Goal: Check status: Check status

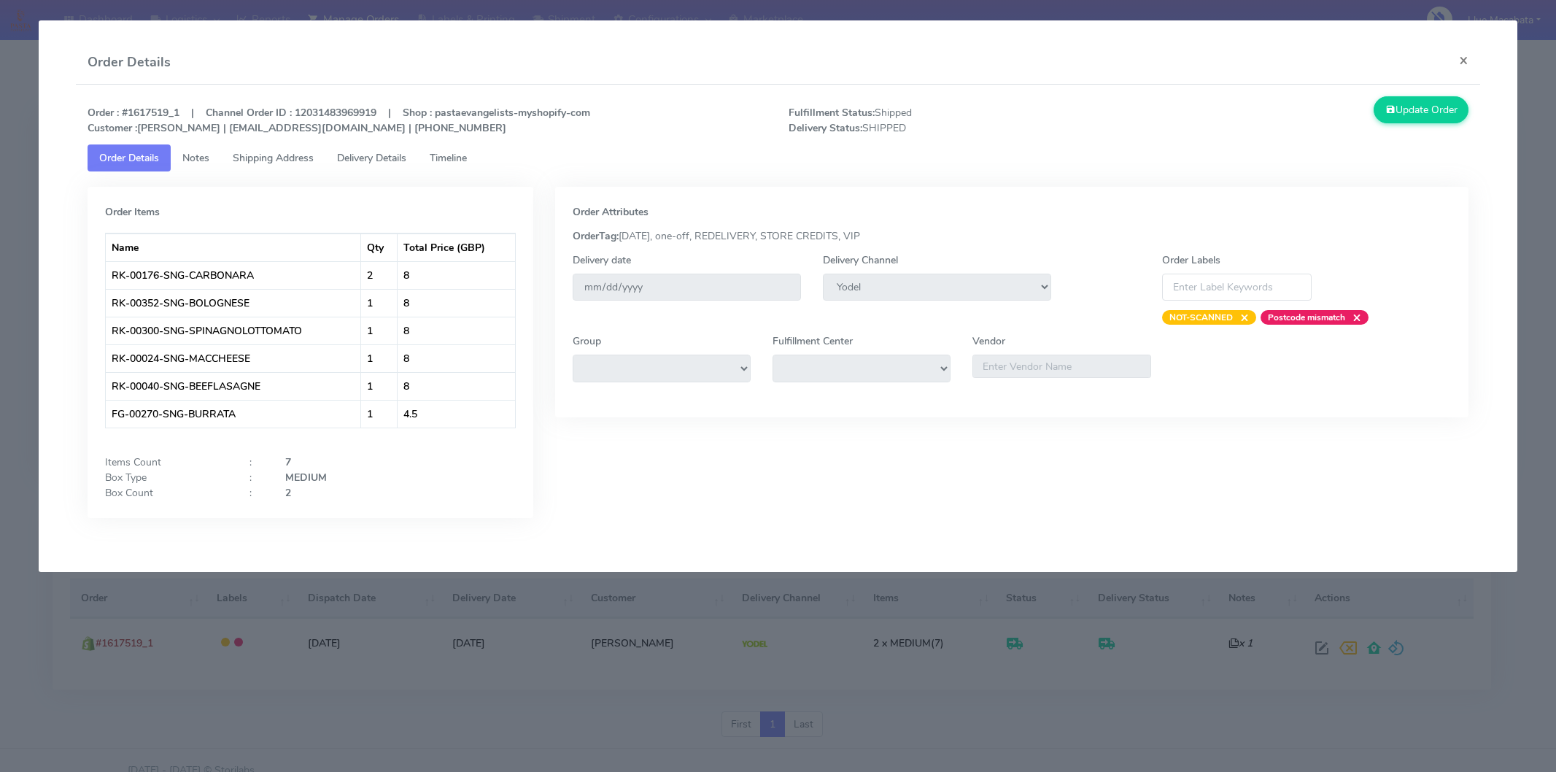
select select "5"
click at [1455, 61] on button "×" at bounding box center [1464, 60] width 33 height 39
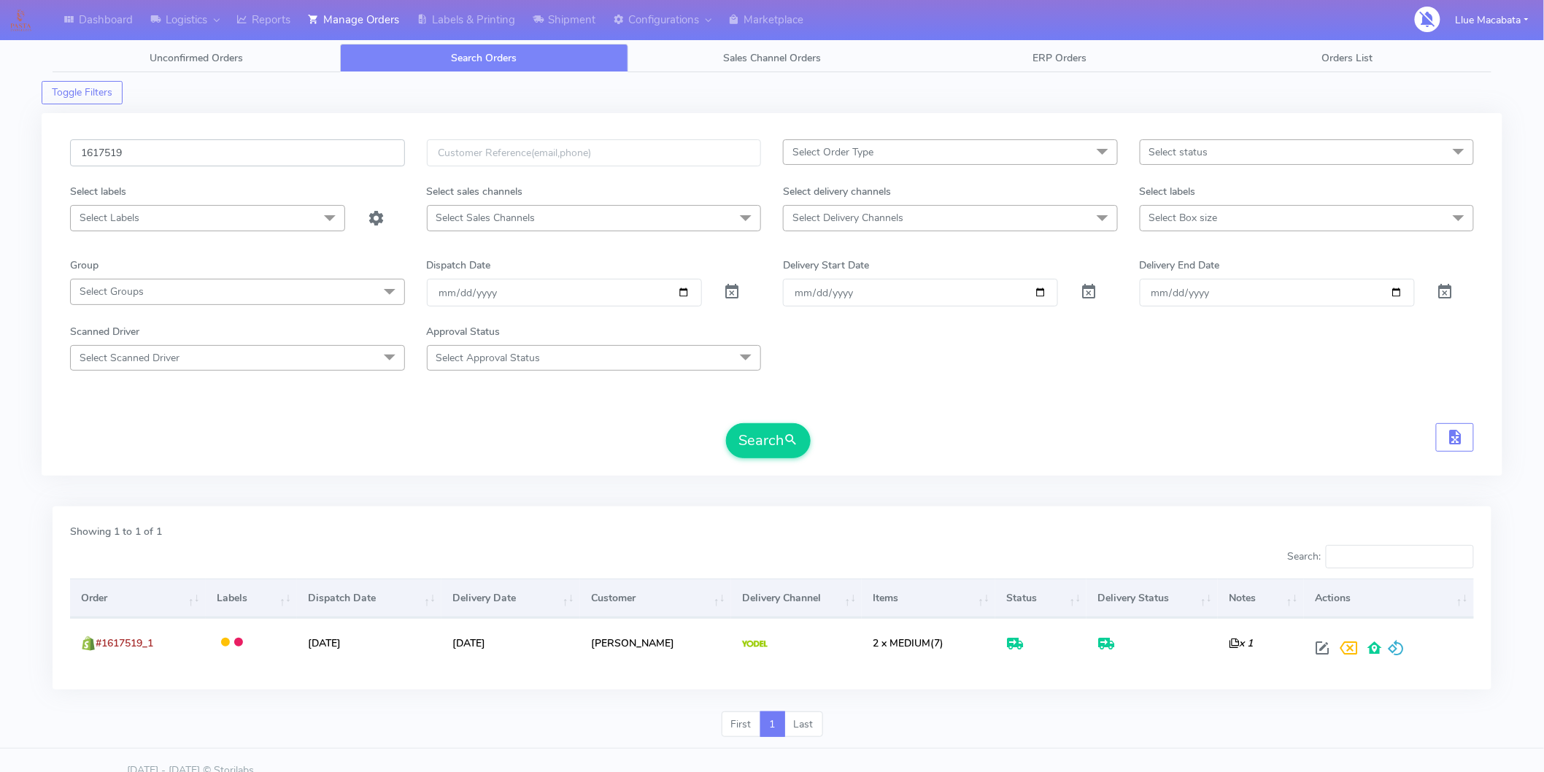
click at [176, 156] on input "1617519" at bounding box center [237, 152] width 335 height 27
paste input "8125"
type input "1618125"
click at [726, 423] on button "Search" at bounding box center [768, 440] width 85 height 35
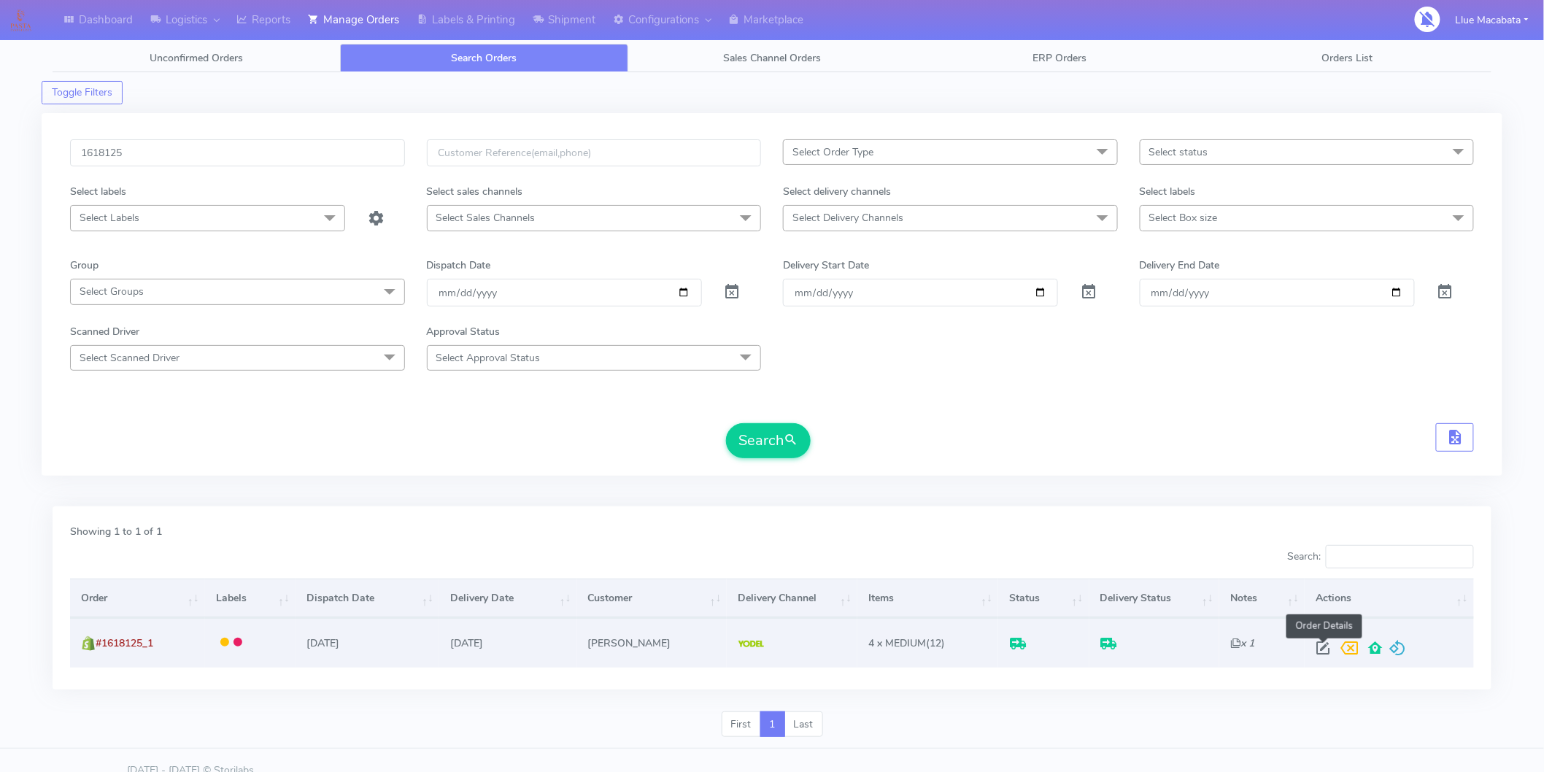
click at [1319, 645] on span at bounding box center [1323, 651] width 26 height 14
select select "5"
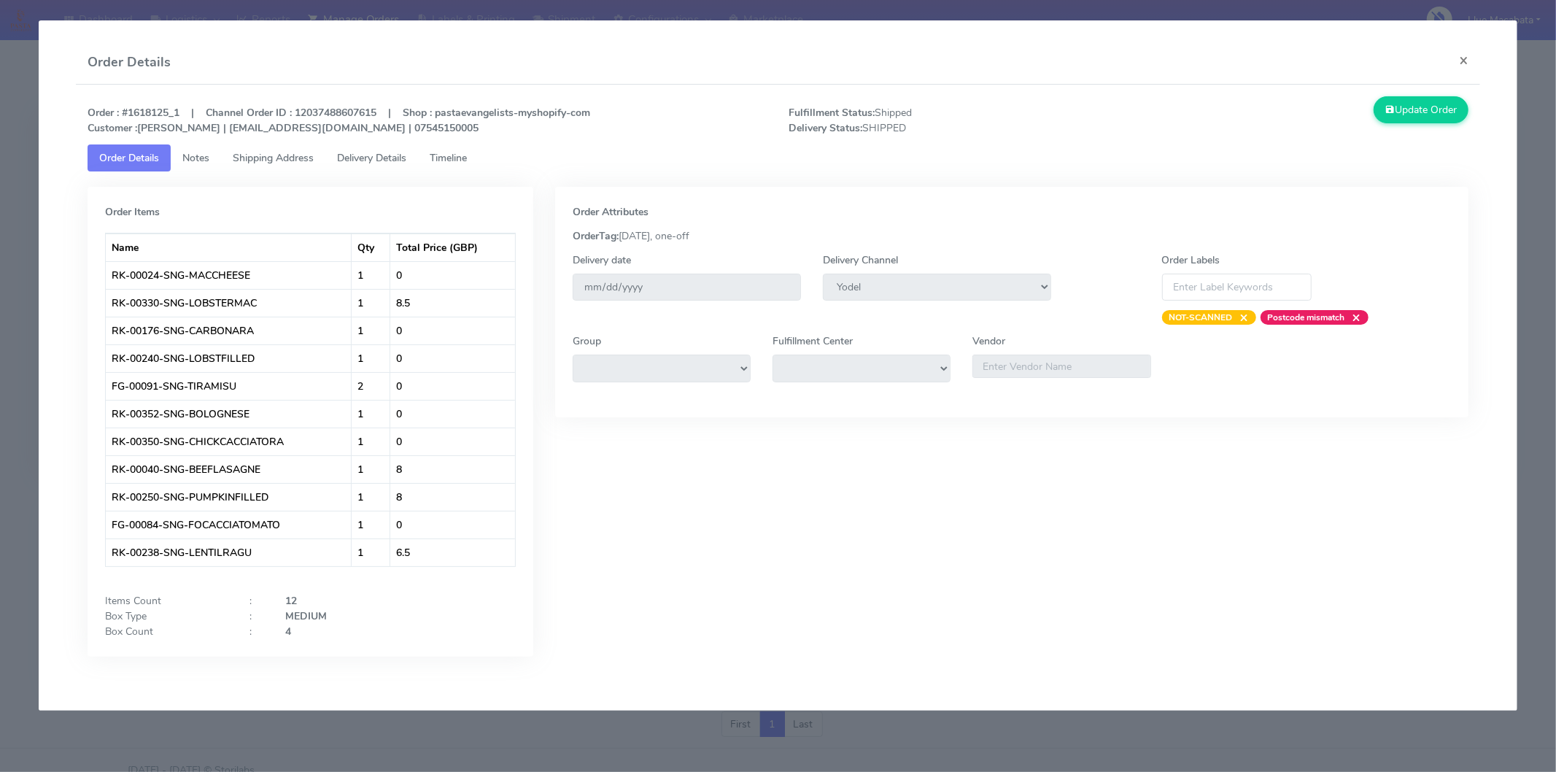
click at [462, 161] on span "Timeline" at bounding box center [448, 158] width 37 height 14
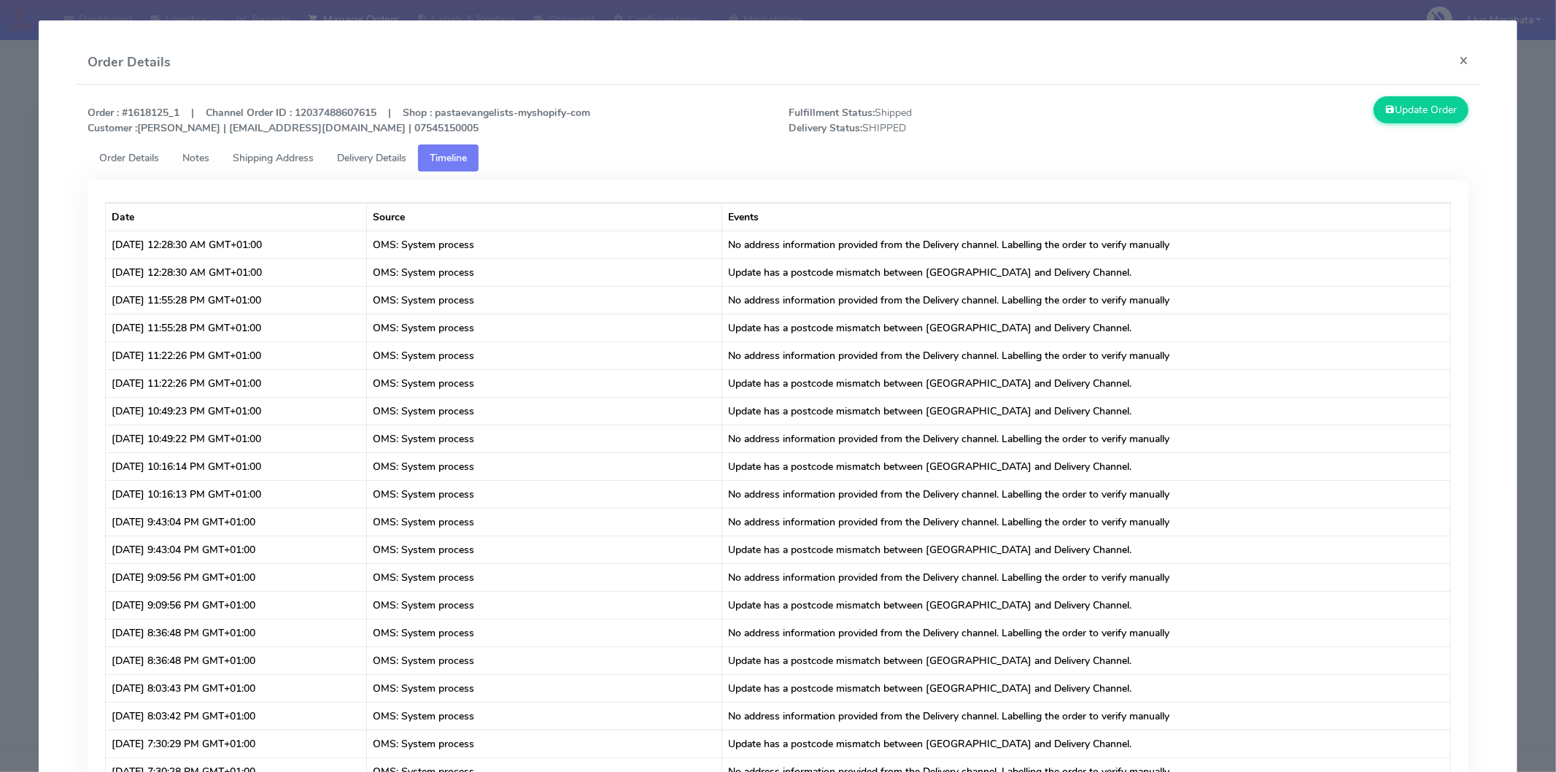
click at [416, 158] on link "Delivery Details" at bounding box center [371, 157] width 93 height 27
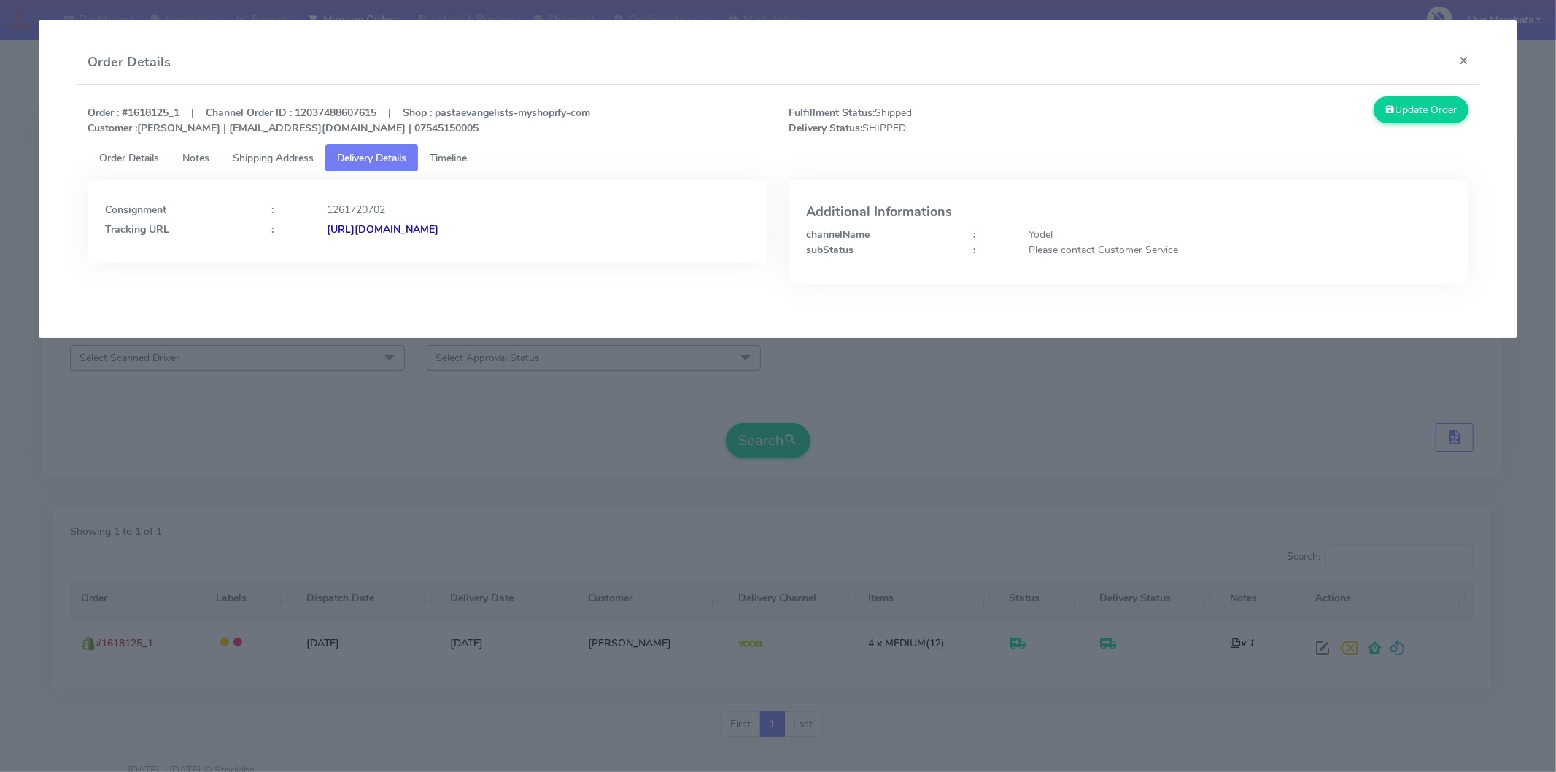
click at [439, 228] on strong "[URL][DOMAIN_NAME]" at bounding box center [383, 230] width 112 height 14
click at [1462, 49] on button "×" at bounding box center [1464, 60] width 33 height 39
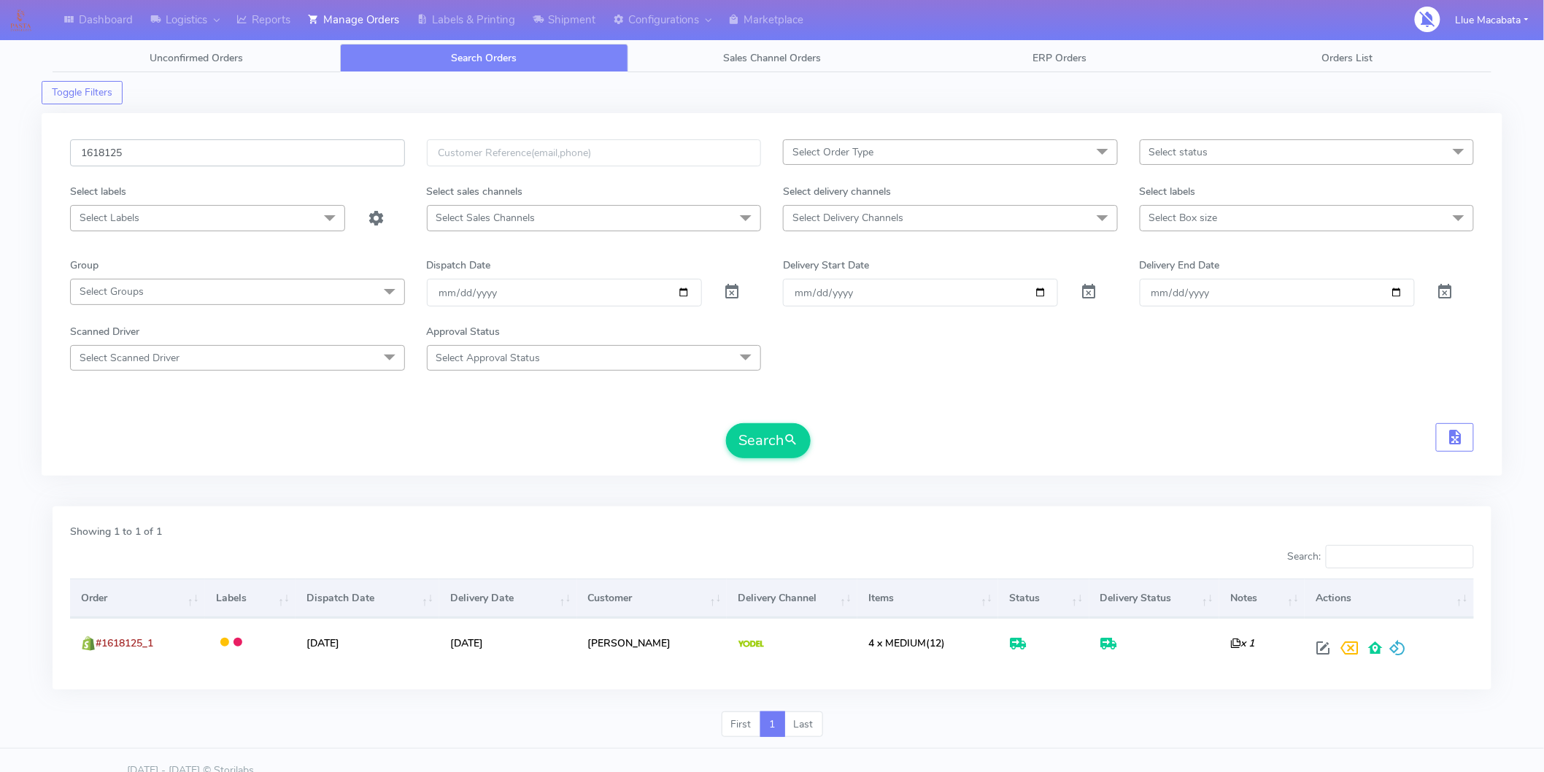
click at [139, 155] on input "1618125" at bounding box center [237, 152] width 335 height 27
paste input "765"
type input "1617655"
click at [726, 423] on button "Search" at bounding box center [768, 440] width 85 height 35
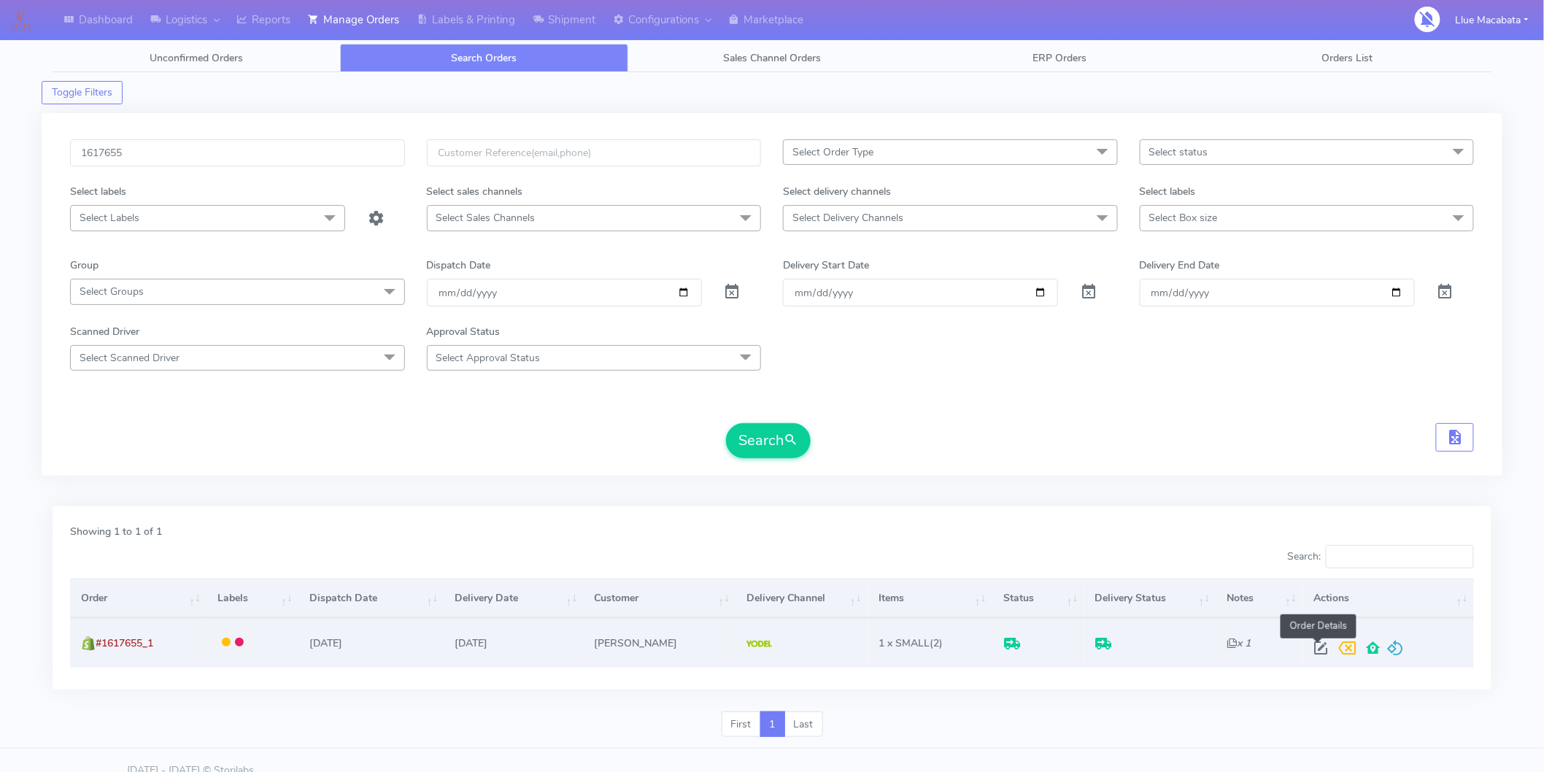
click at [1309, 654] on span at bounding box center [1321, 651] width 26 height 14
select select "5"
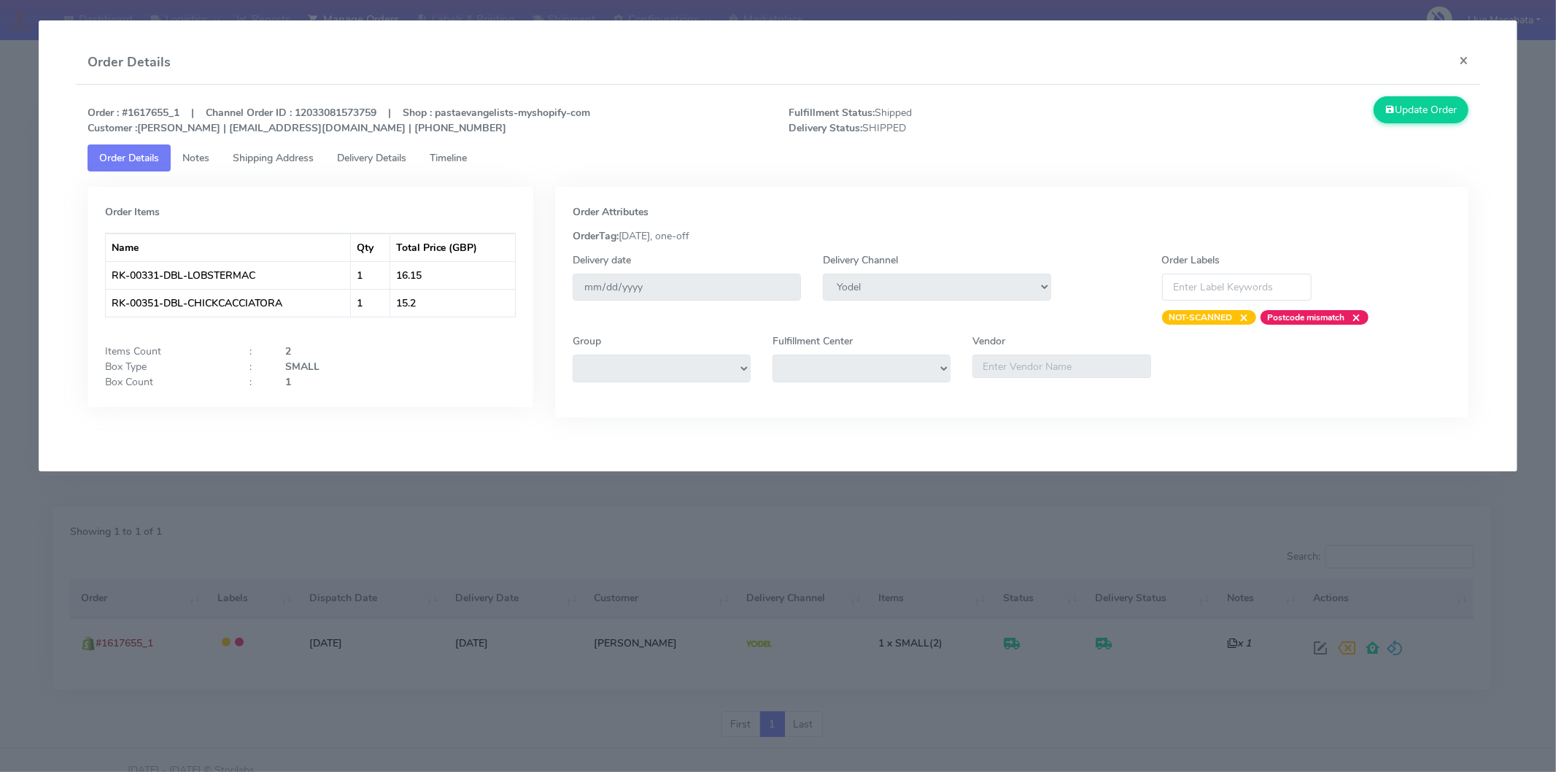
click at [428, 155] on link "Timeline" at bounding box center [448, 157] width 61 height 27
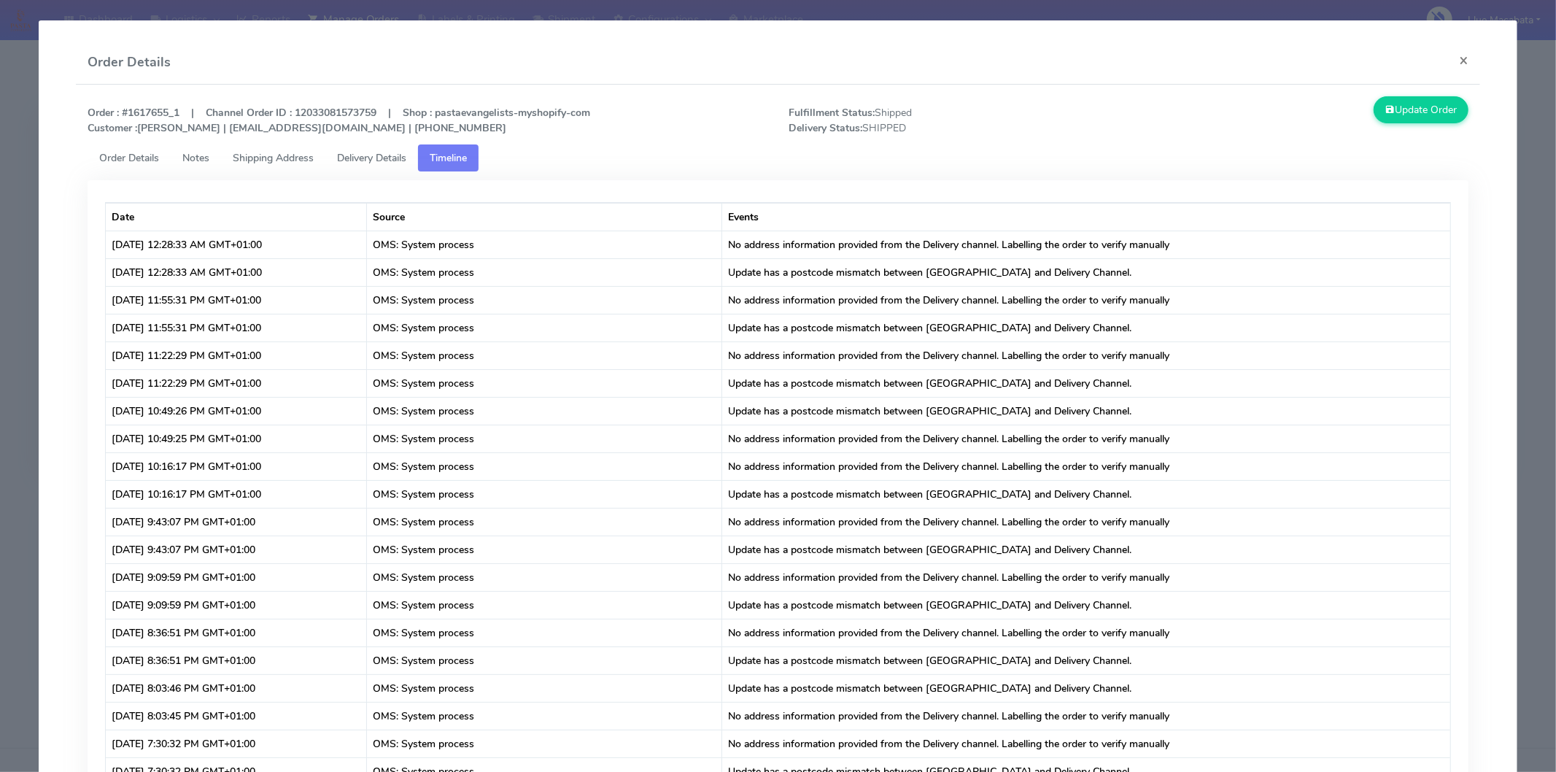
click at [393, 159] on span "Delivery Details" at bounding box center [371, 158] width 69 height 14
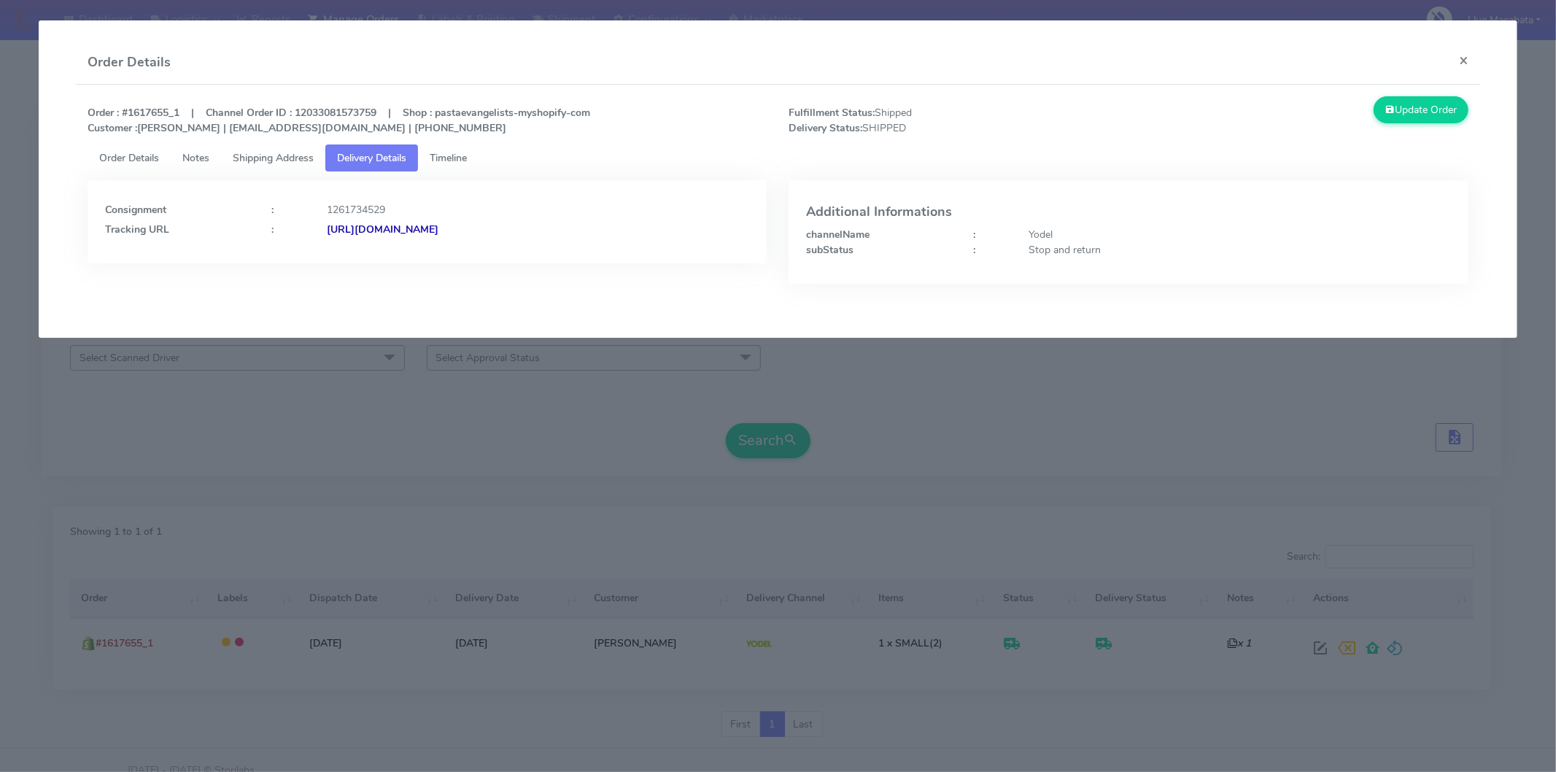
click at [598, 231] on div "[URL][DOMAIN_NAME]" at bounding box center [538, 229] width 444 height 15
click at [1467, 61] on button "×" at bounding box center [1464, 60] width 33 height 39
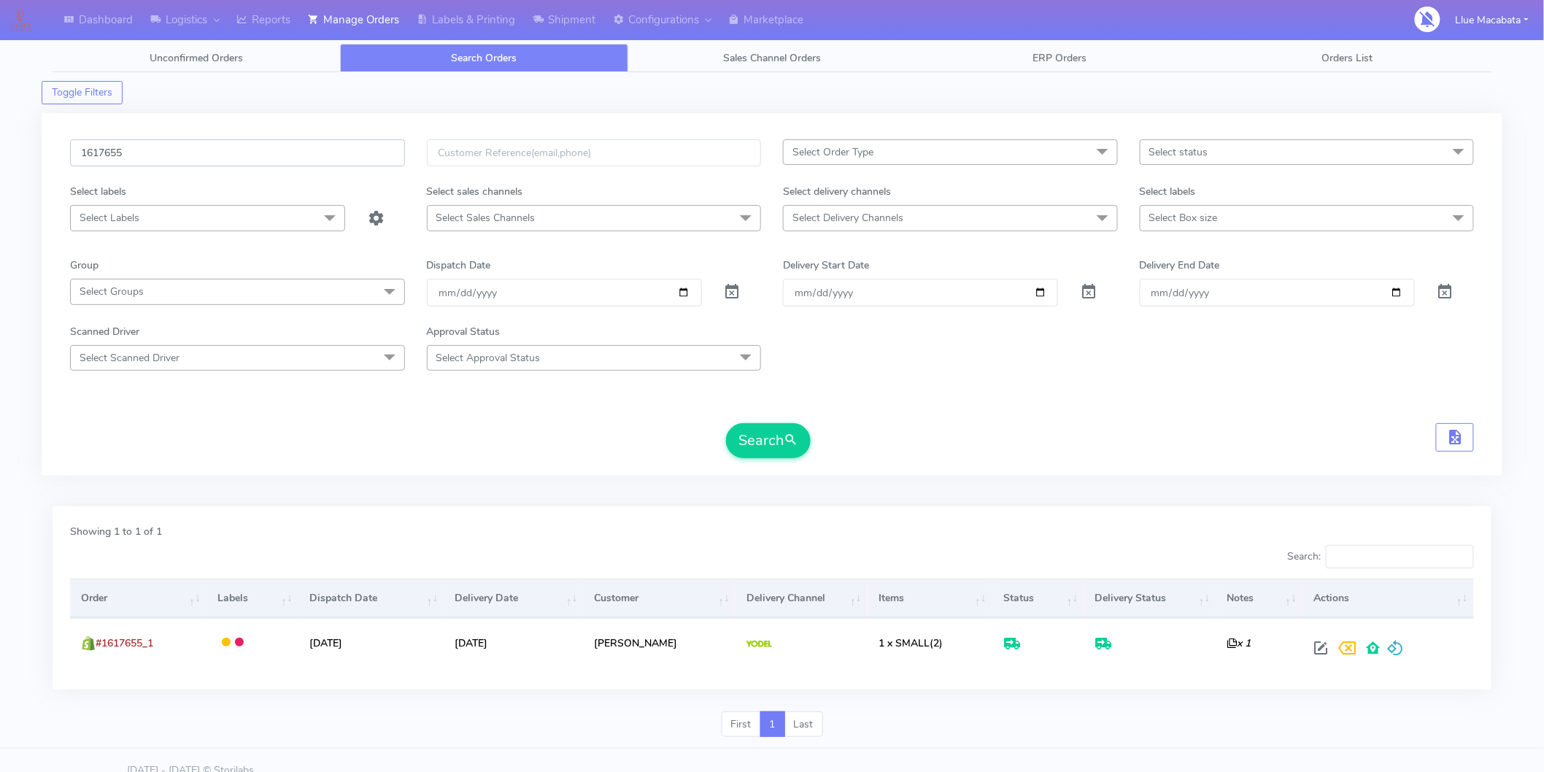
click at [151, 157] on input "1617655" at bounding box center [237, 152] width 335 height 27
paste input "047"
type input "1617047"
click at [726, 423] on button "Search" at bounding box center [768, 440] width 85 height 35
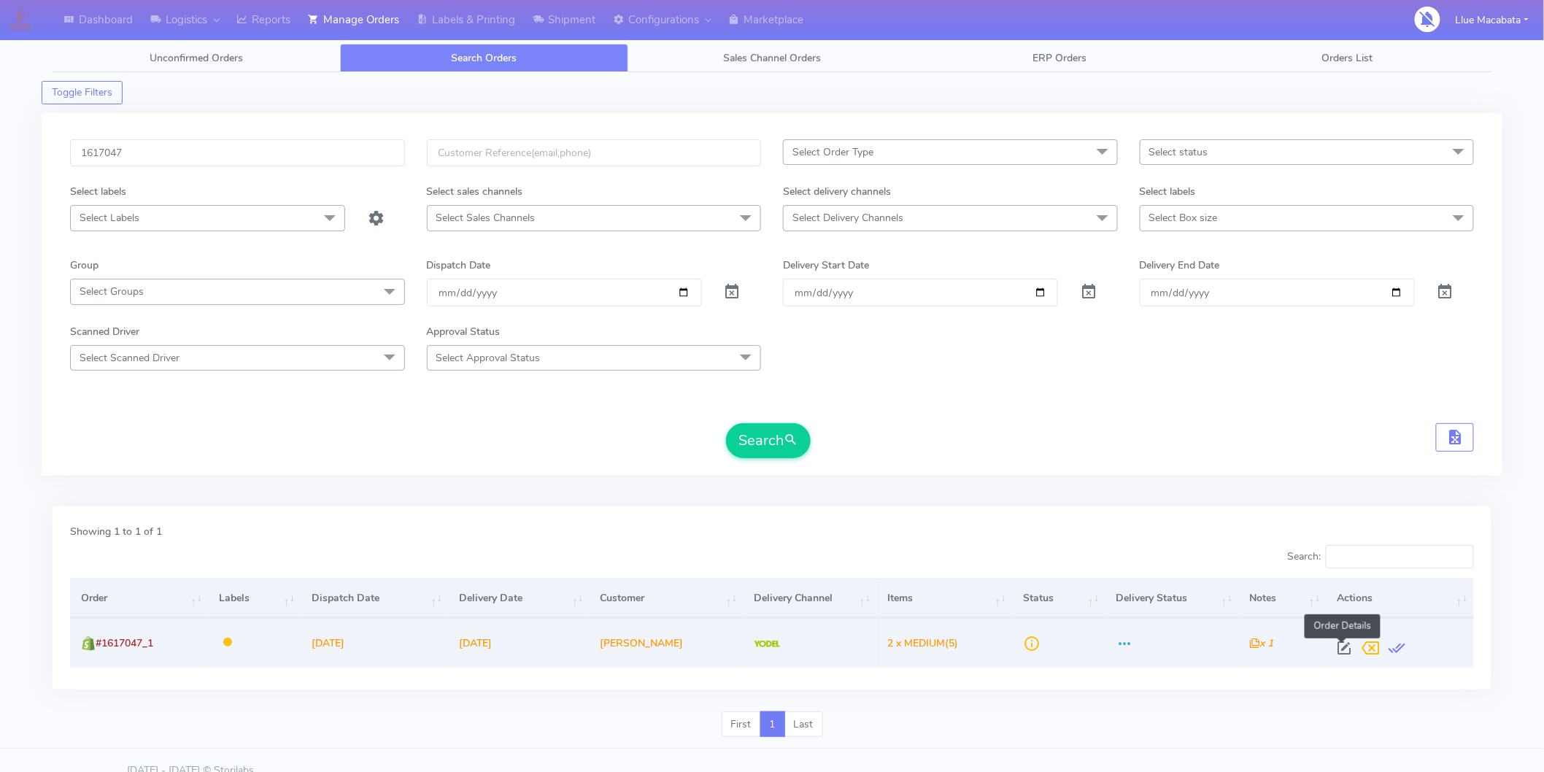
click at [1332, 648] on span at bounding box center [1345, 651] width 26 height 14
select select "5"
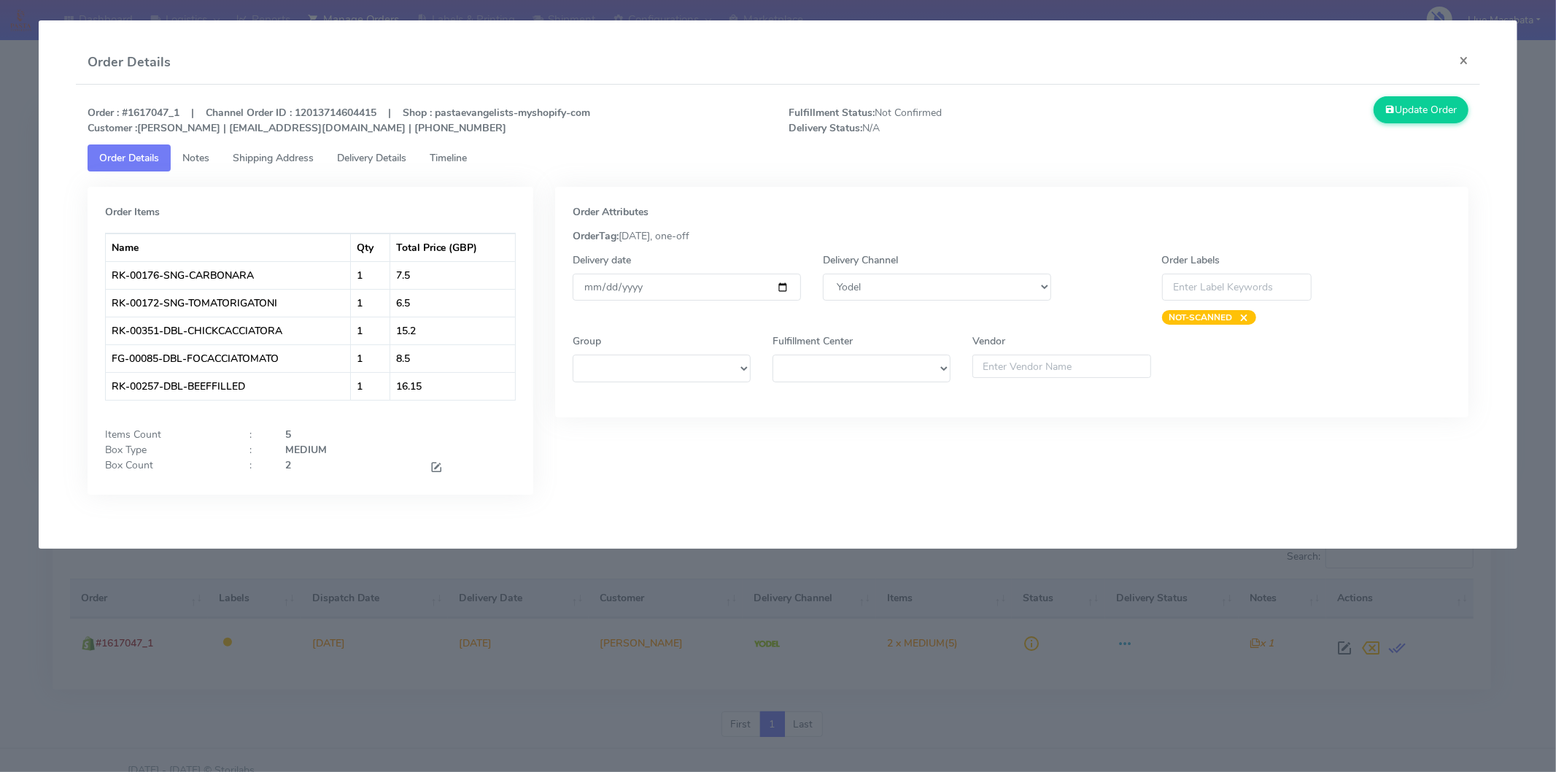
click at [442, 143] on div "Order : #1617047_1 | Channel Order ID : 12013714604415 | Shop : pastaevangelist…" at bounding box center [778, 120] width 1403 height 48
click at [487, 164] on ul "Order Details Notes Shipping Address Delivery Details Timeline" at bounding box center [778, 157] width 1381 height 27
click at [439, 154] on span "Timeline" at bounding box center [448, 158] width 37 height 14
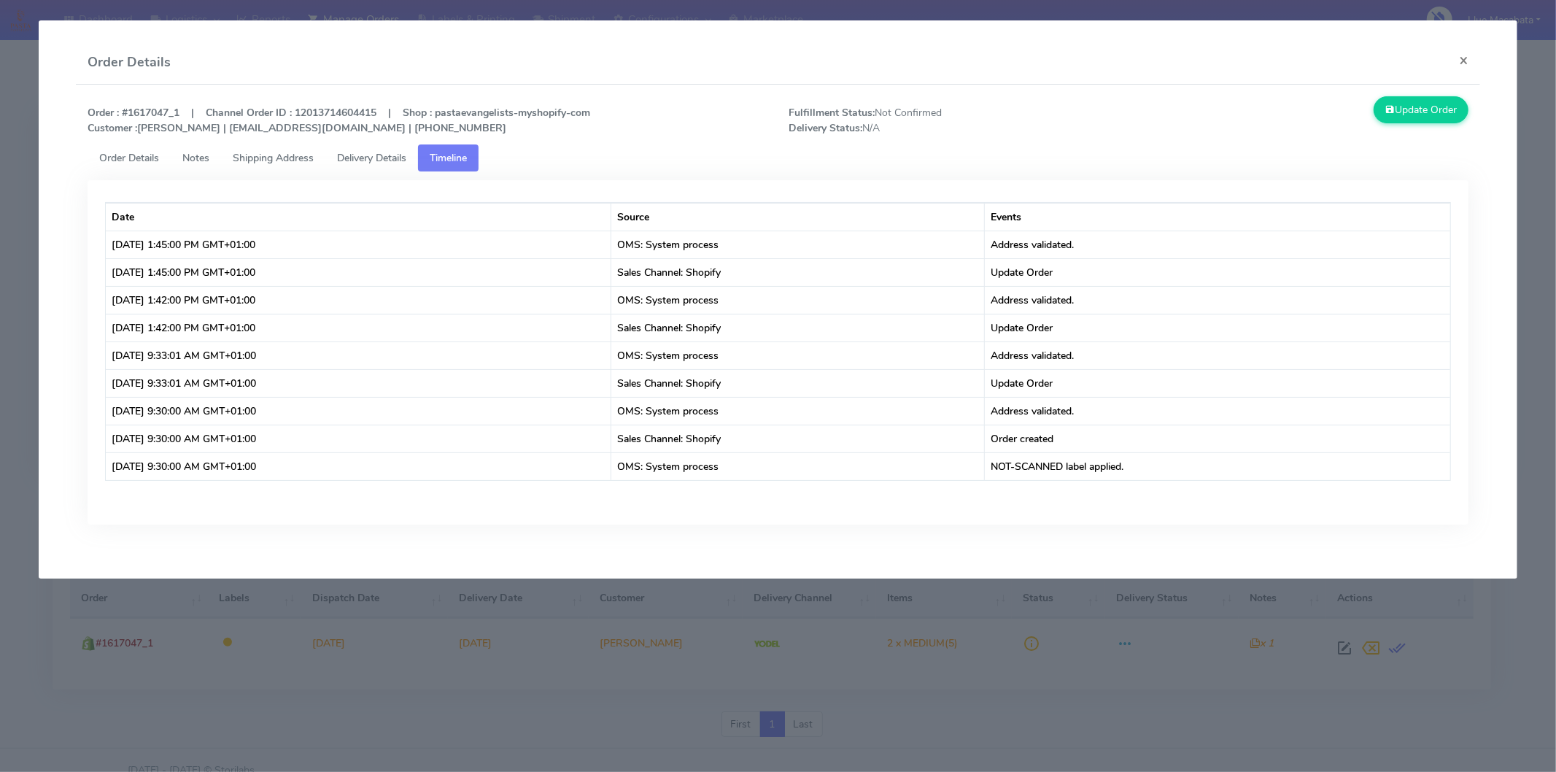
click at [406, 155] on span "Delivery Details" at bounding box center [371, 158] width 69 height 14
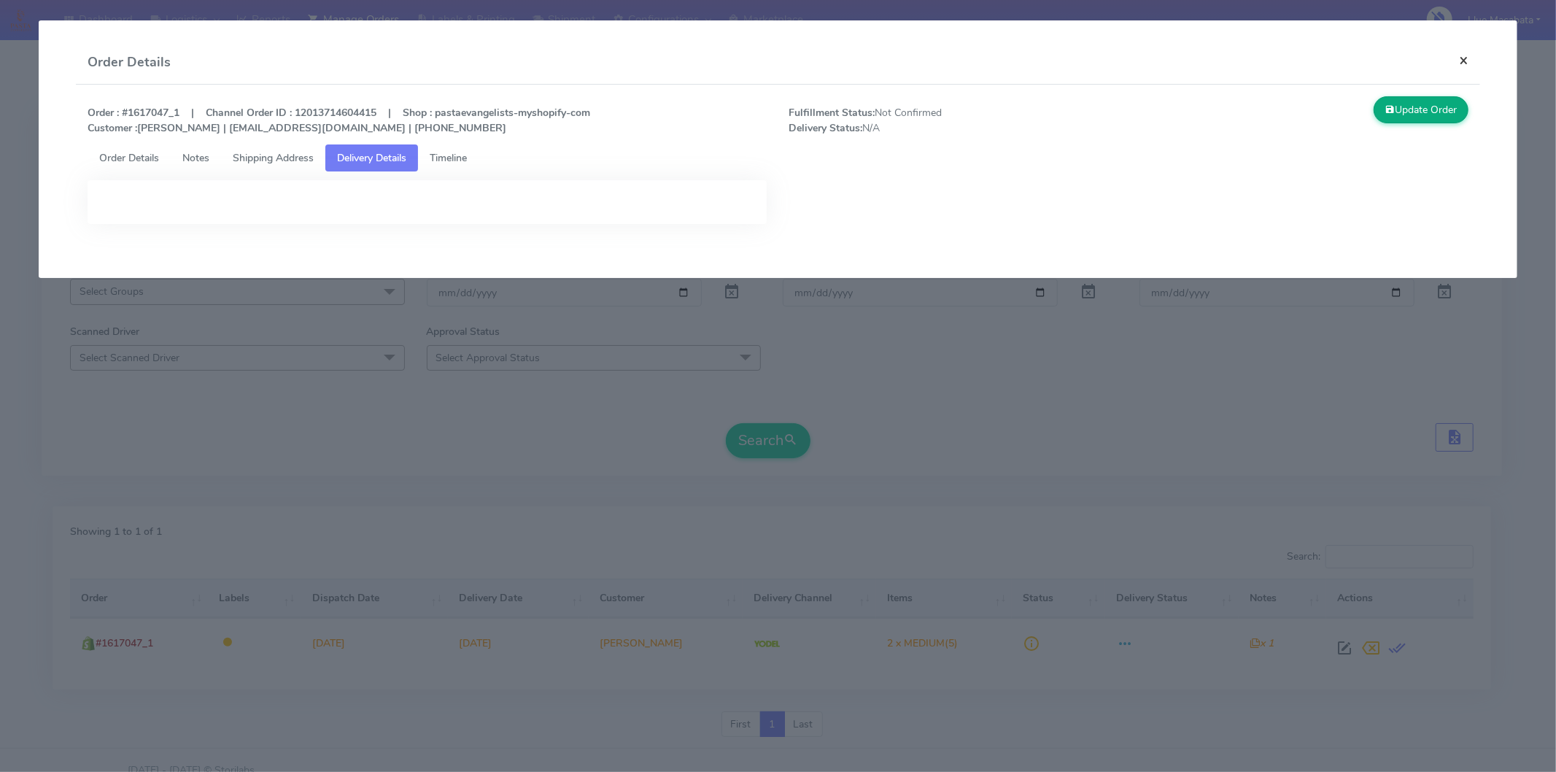
drag, startPoint x: 1472, startPoint y: 60, endPoint x: 1426, endPoint y: 77, distance: 48.2
click at [1469, 60] on button "×" at bounding box center [1464, 60] width 33 height 39
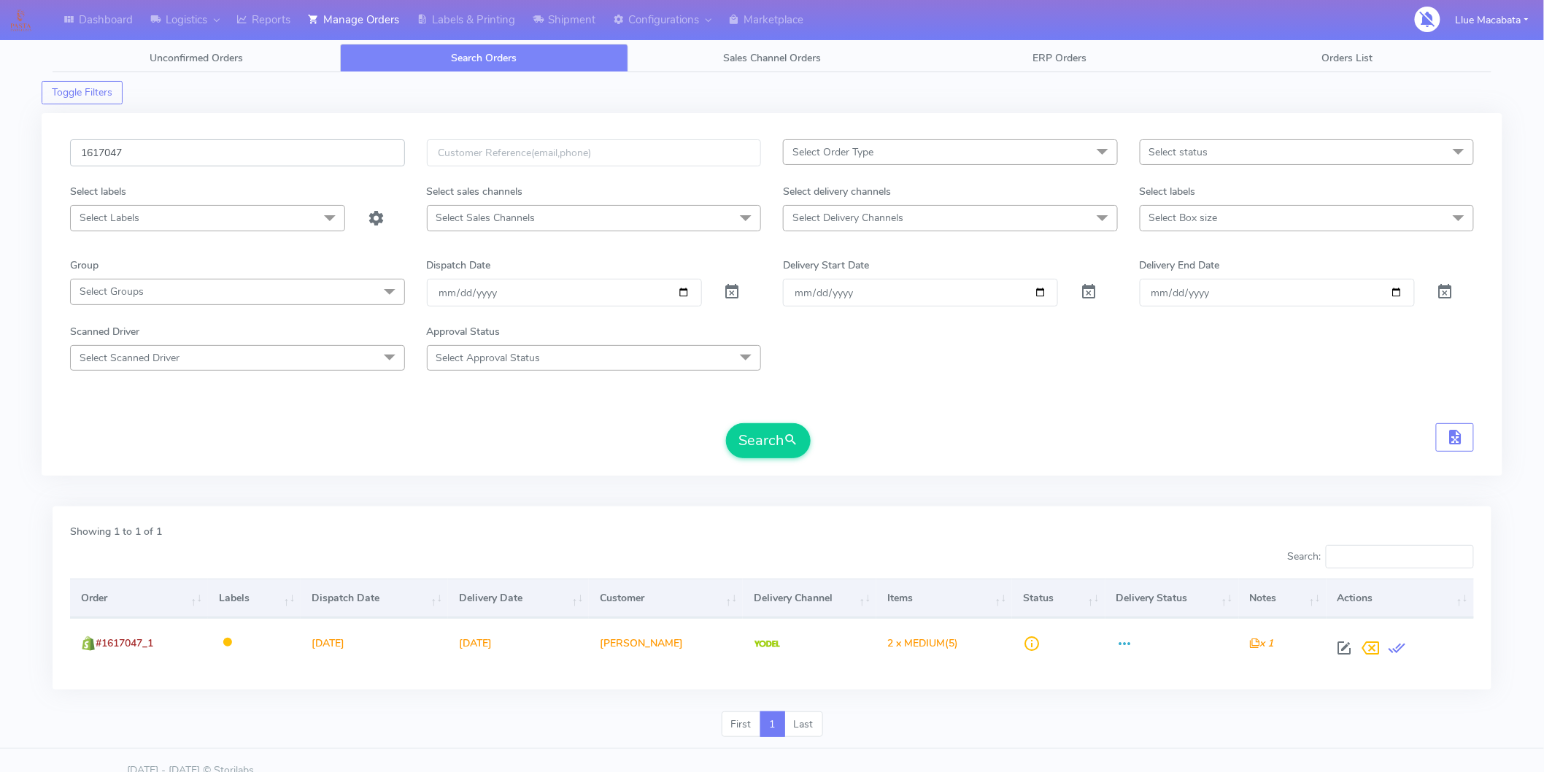
click at [134, 158] on input "1617047" at bounding box center [237, 152] width 335 height 27
paste input "2050"
drag, startPoint x: 733, startPoint y: 433, endPoint x: 695, endPoint y: 458, distance: 46.3
click at [734, 433] on button "Search" at bounding box center [768, 440] width 85 height 35
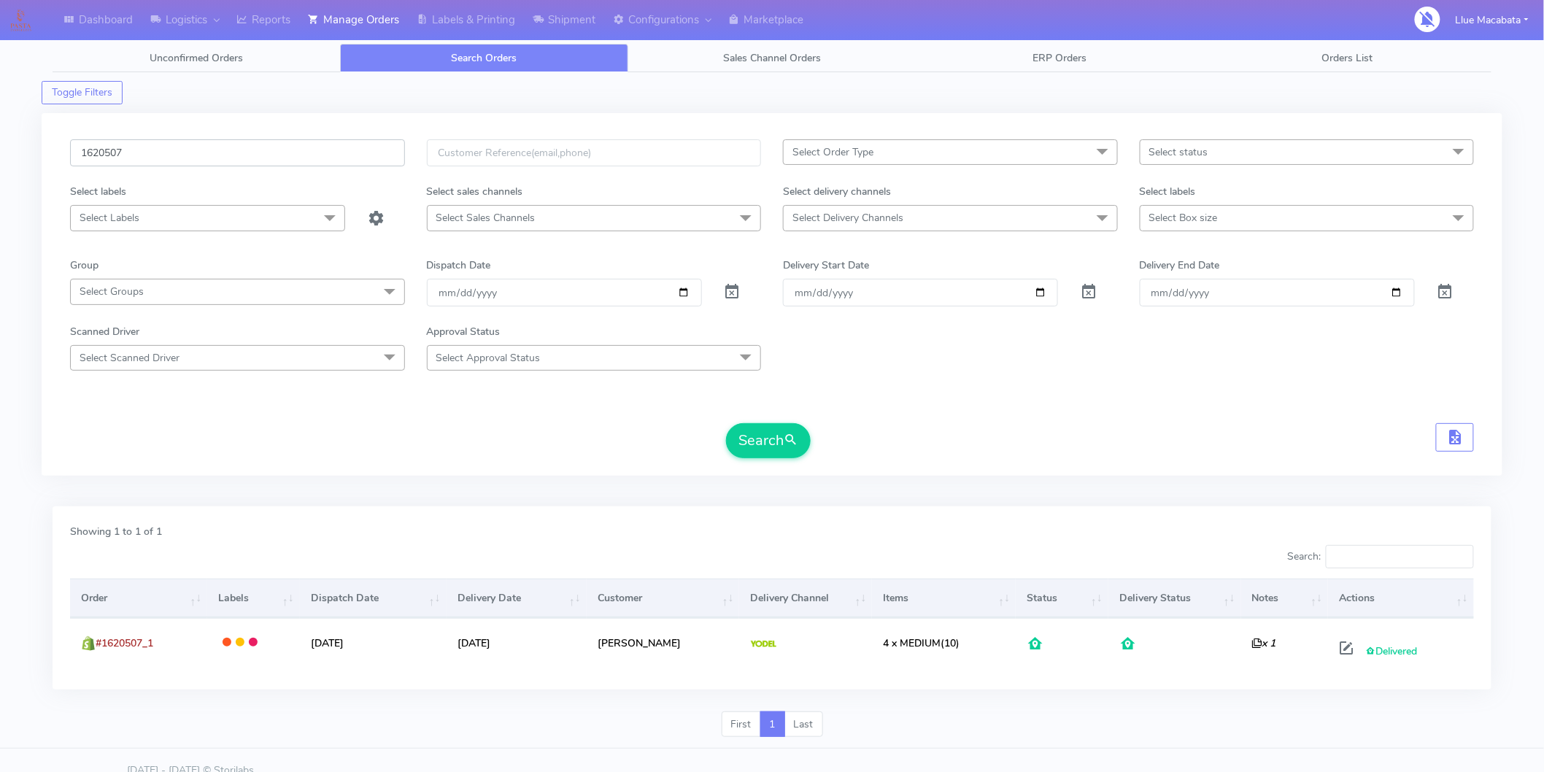
click at [207, 157] on input "1620507" at bounding box center [237, 152] width 335 height 27
paste input "18409"
type input "1618409"
click at [763, 427] on button "Search" at bounding box center [768, 440] width 85 height 35
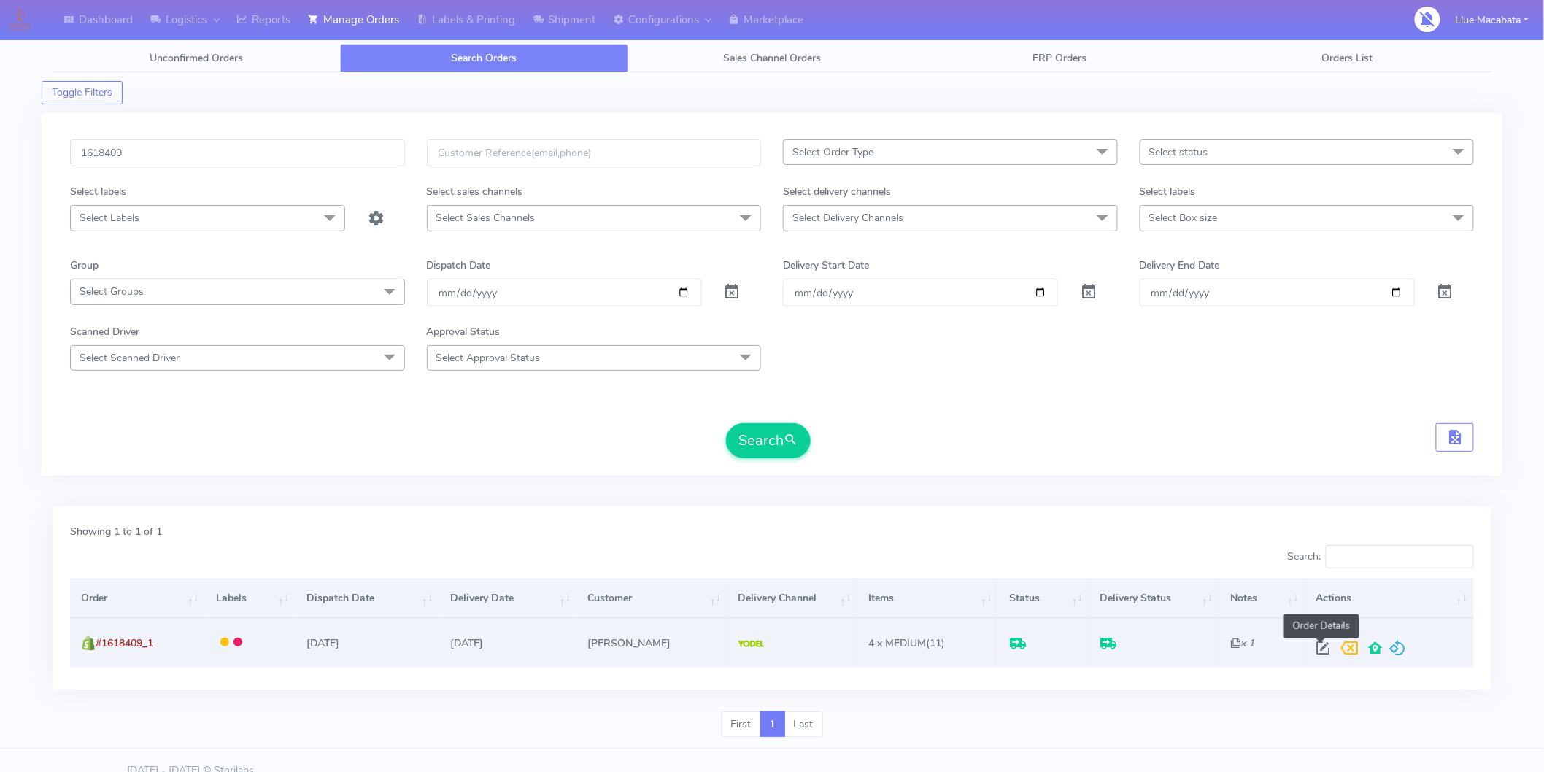
click at [1310, 654] on span at bounding box center [1323, 651] width 26 height 14
select select "5"
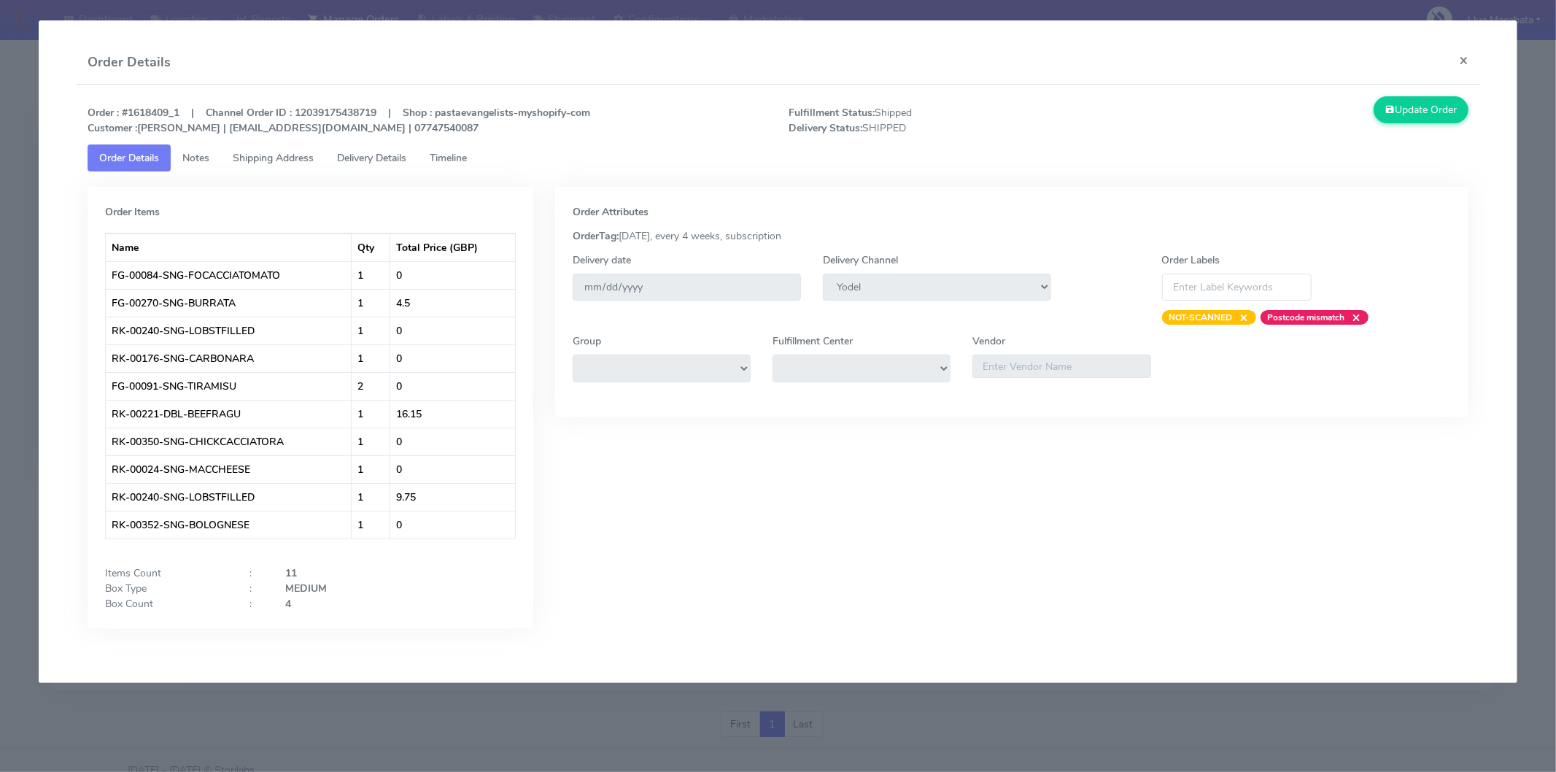
click at [447, 170] on link "Timeline" at bounding box center [448, 157] width 61 height 27
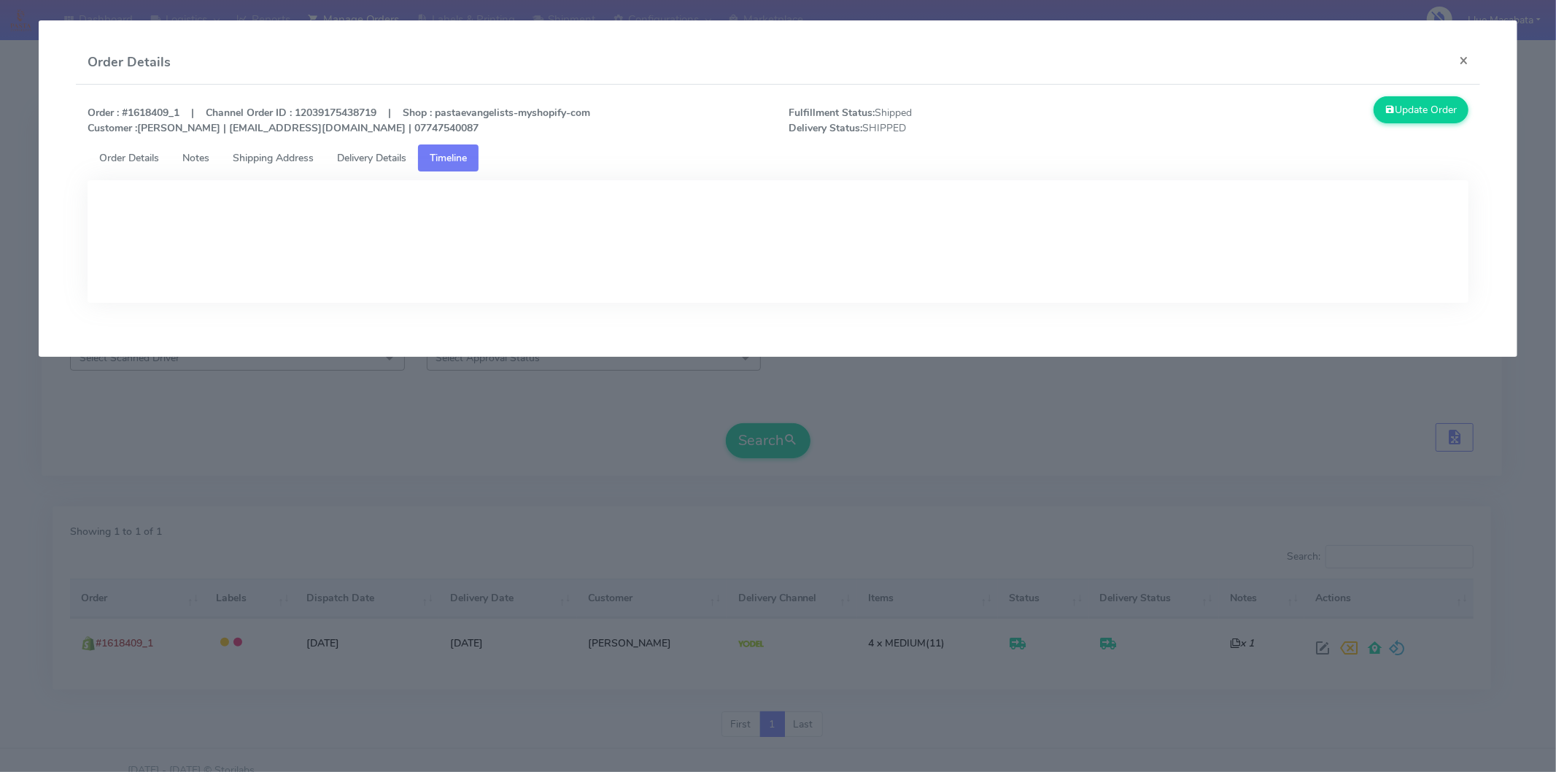
click at [381, 155] on span "Delivery Details" at bounding box center [371, 158] width 69 height 14
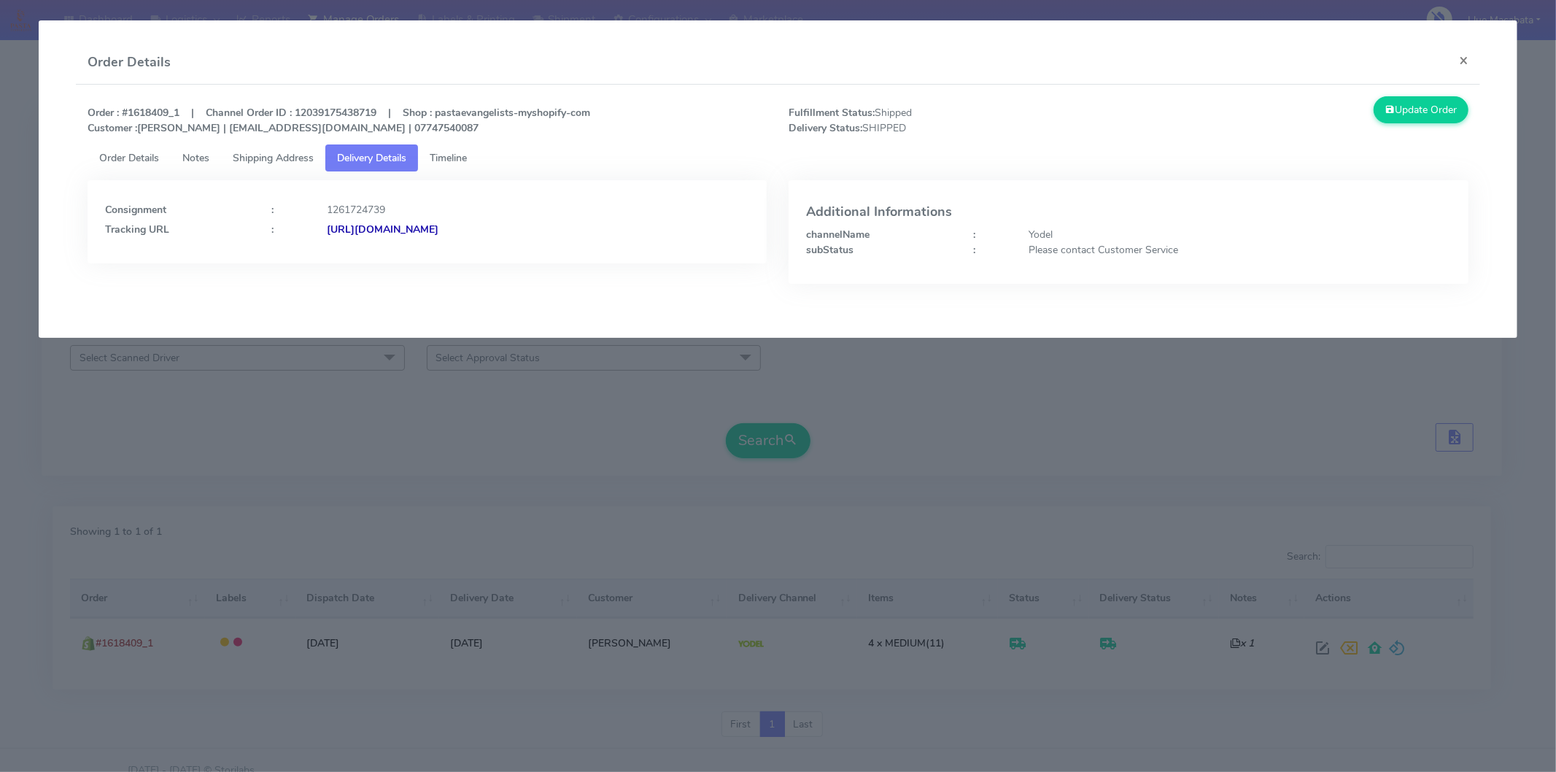
click at [439, 227] on strong "[URL][DOMAIN_NAME]" at bounding box center [383, 230] width 112 height 14
